Goal: Information Seeking & Learning: Learn about a topic

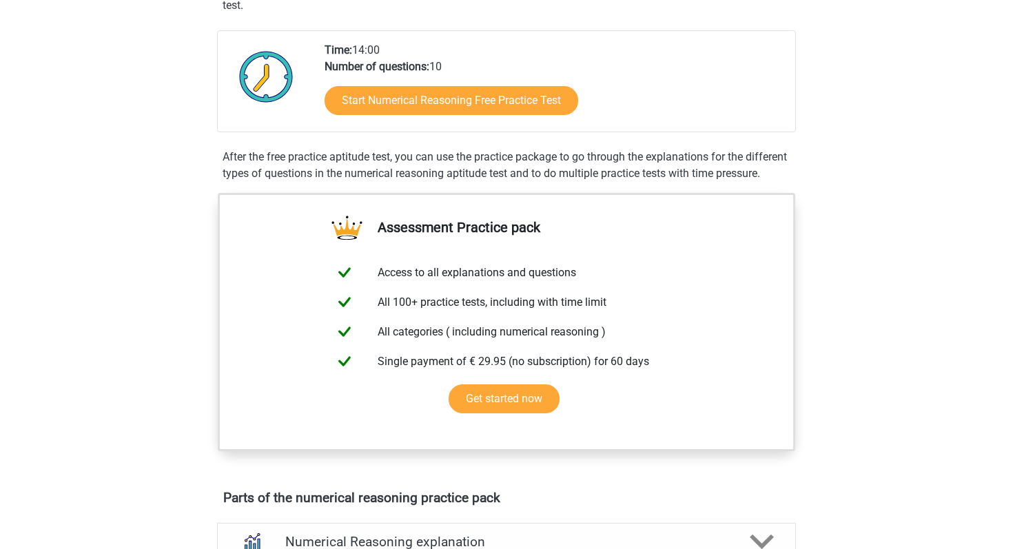
scroll to position [166, 0]
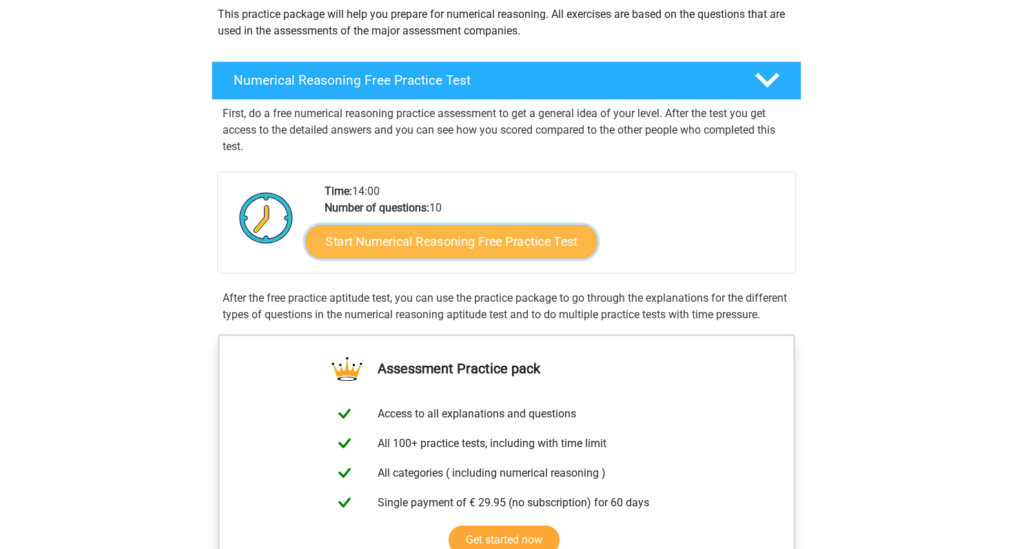
click at [402, 229] on link "Start Numerical Reasoning Free Practice Test" at bounding box center [452, 241] width 292 height 33
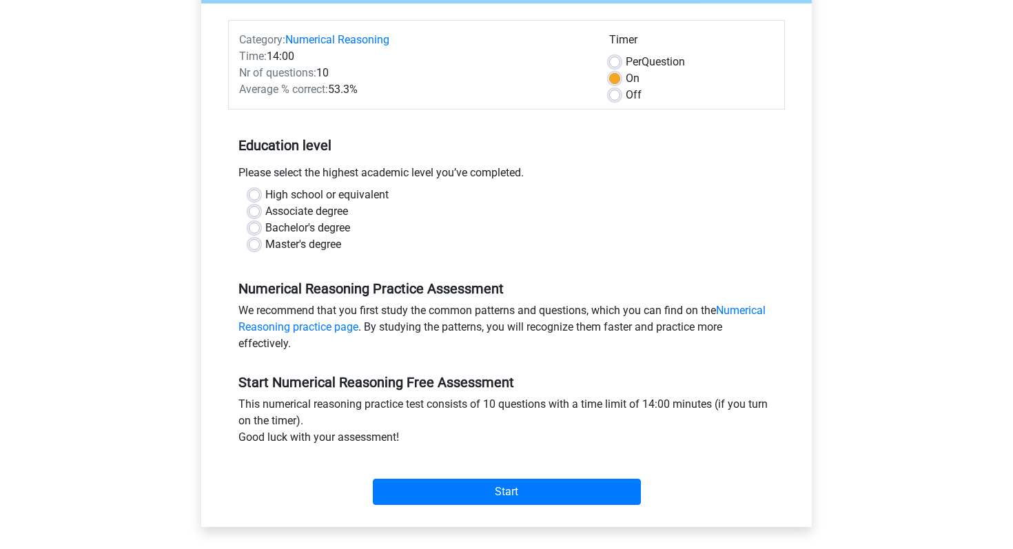
scroll to position [164, 0]
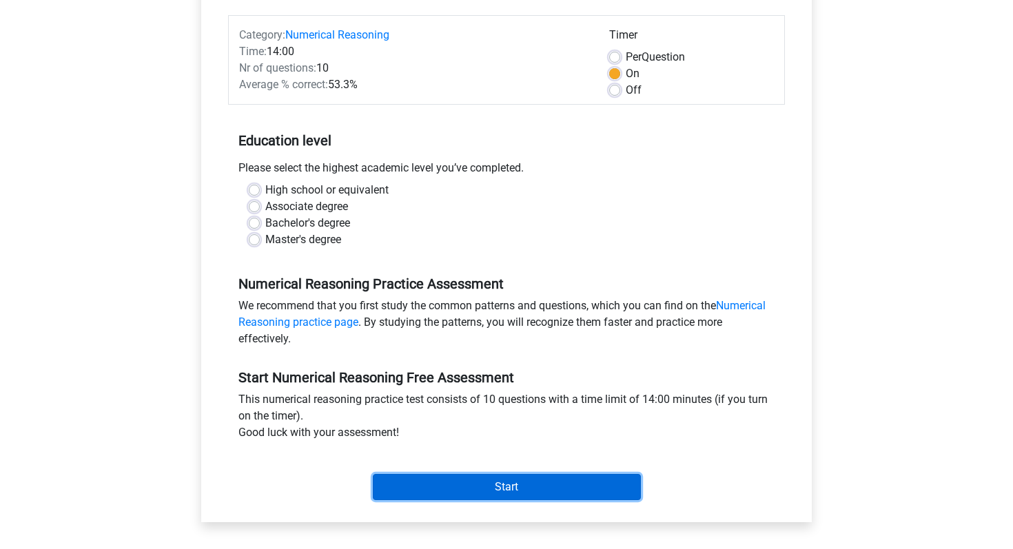
click at [407, 487] on input "Start" at bounding box center [507, 487] width 268 height 26
click at [428, 494] on input "Start" at bounding box center [507, 487] width 268 height 26
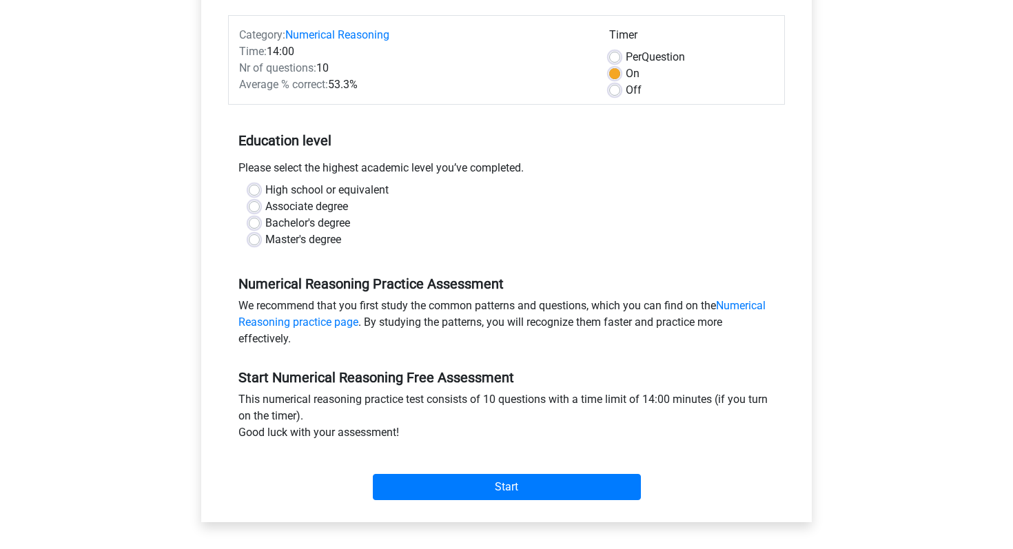
click at [346, 190] on label "High school or equivalent" at bounding box center [326, 190] width 123 height 17
click at [260, 190] on input "High school or equivalent" at bounding box center [254, 189] width 11 height 14
radio input "true"
click at [330, 183] on label "High school or equivalent" at bounding box center [326, 190] width 123 height 17
click at [260, 183] on input "High school or equivalent" at bounding box center [254, 189] width 11 height 14
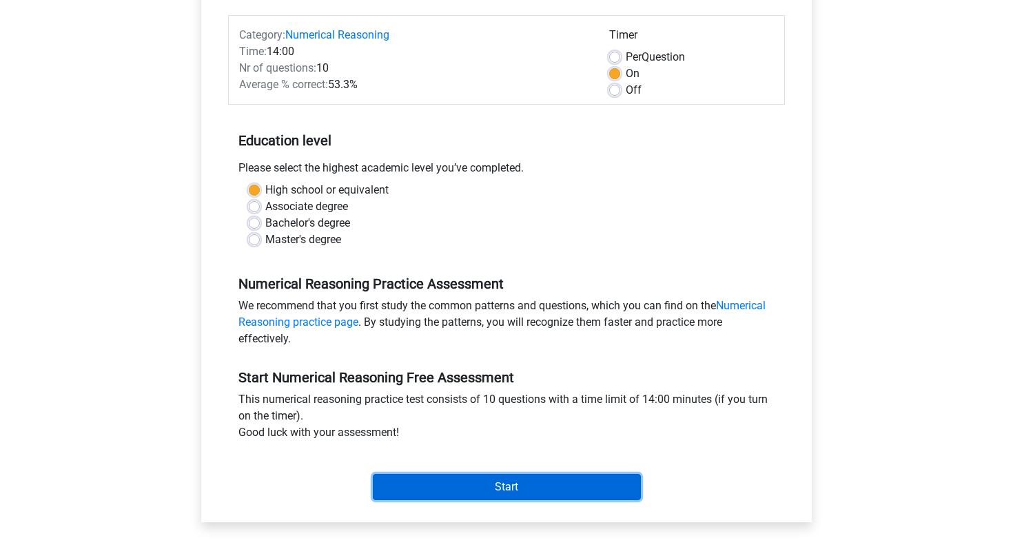
click at [411, 480] on input "Start" at bounding box center [507, 487] width 268 height 26
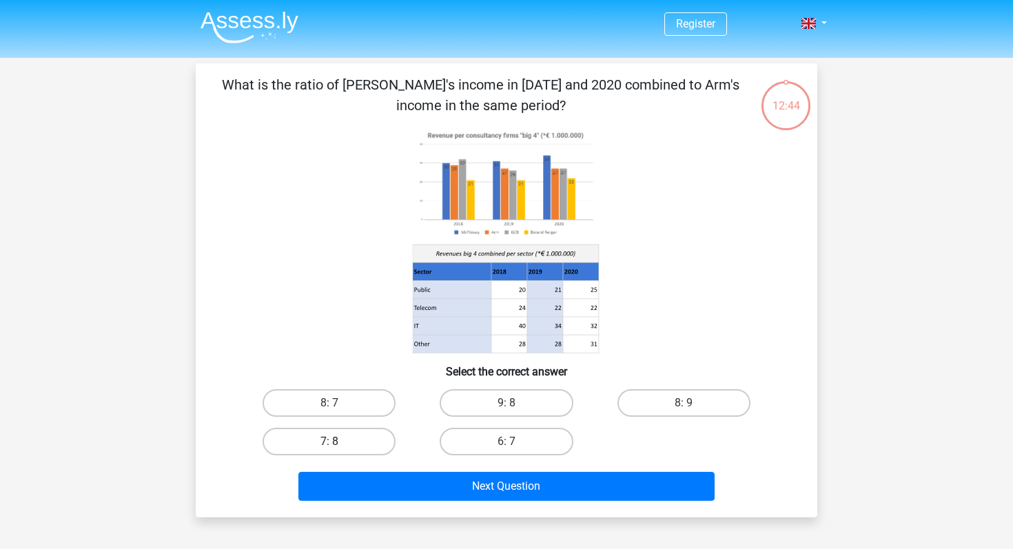
click at [320, 445] on label "7: 8" at bounding box center [329, 442] width 133 height 28
click at [329, 445] on input "7: 8" at bounding box center [333, 446] width 9 height 9
radio input "true"
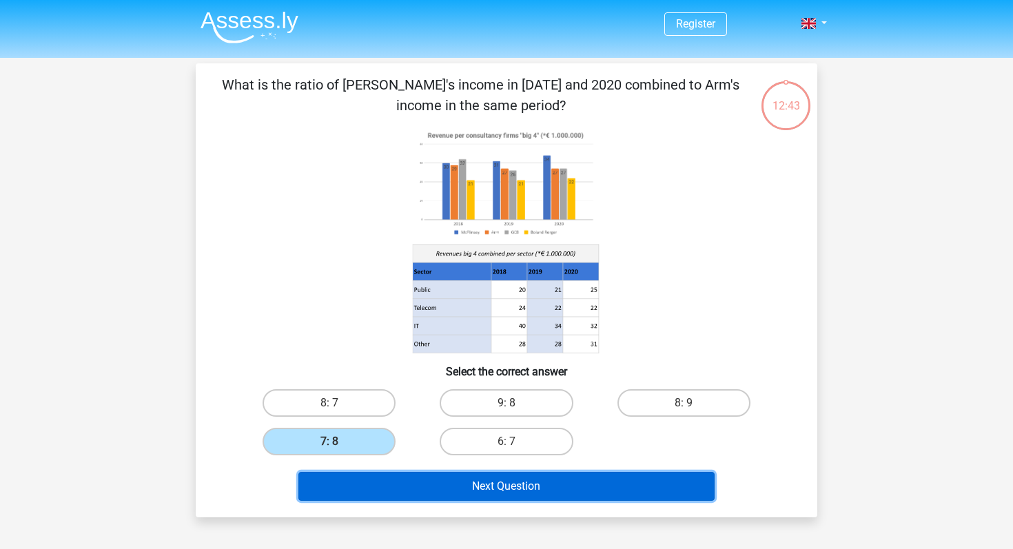
click at [373, 488] on button "Next Question" at bounding box center [506, 486] width 417 height 29
